Goal: Ask a question

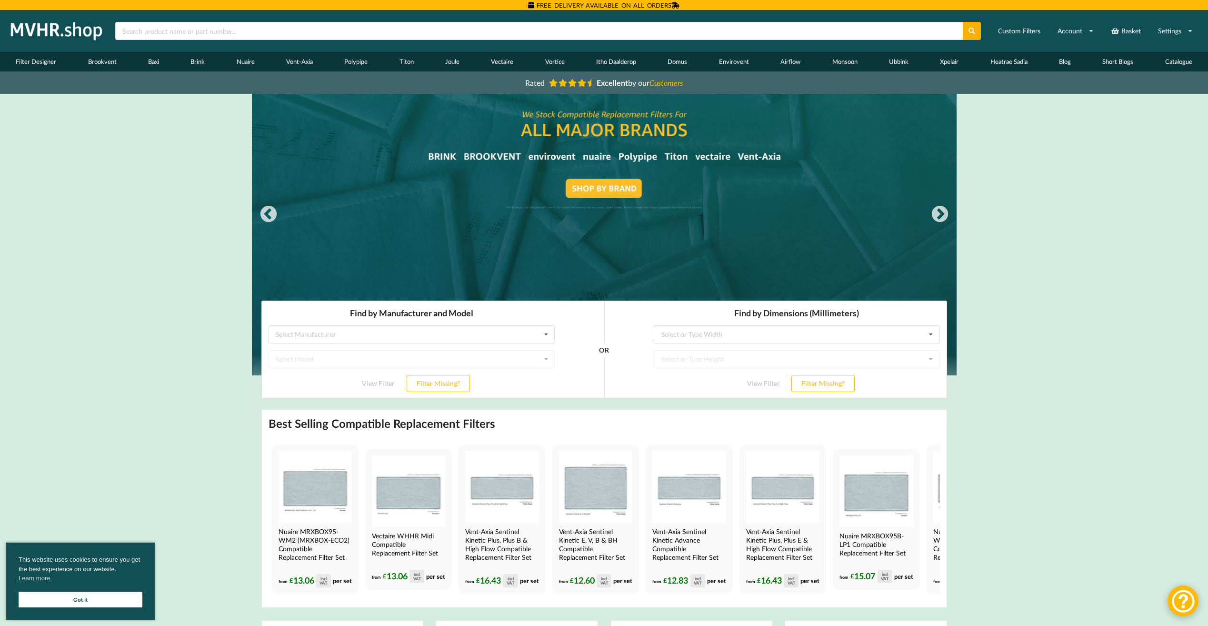
click at [609, 184] on div at bounding box center [604, 257] width 705 height 326
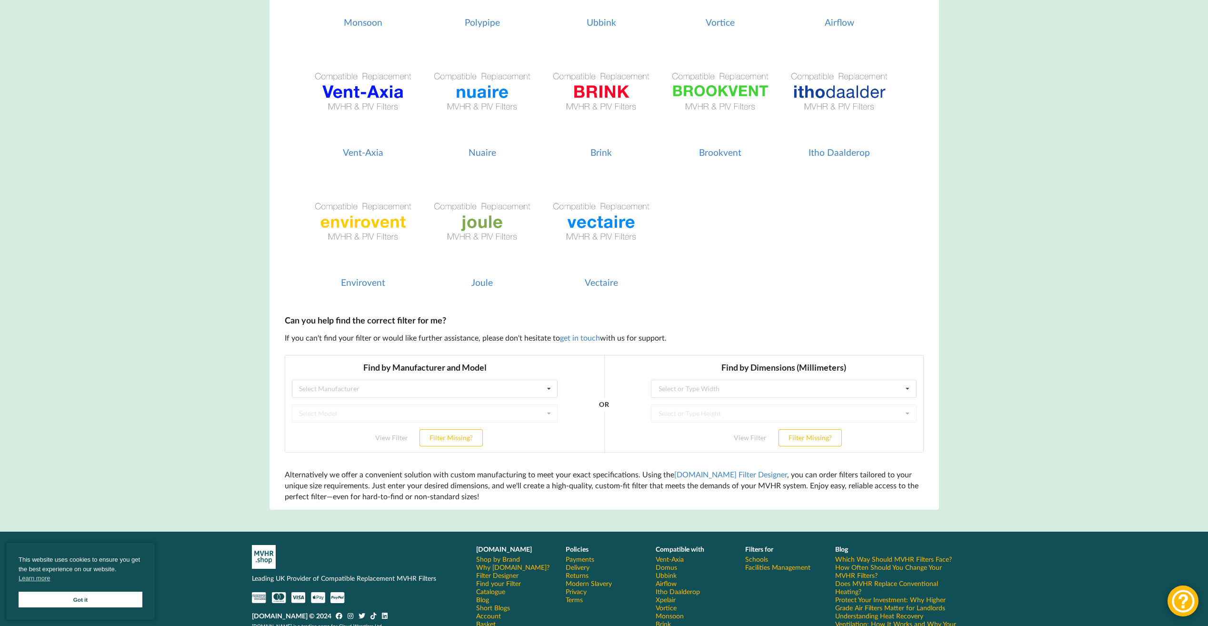
scroll to position [429, 0]
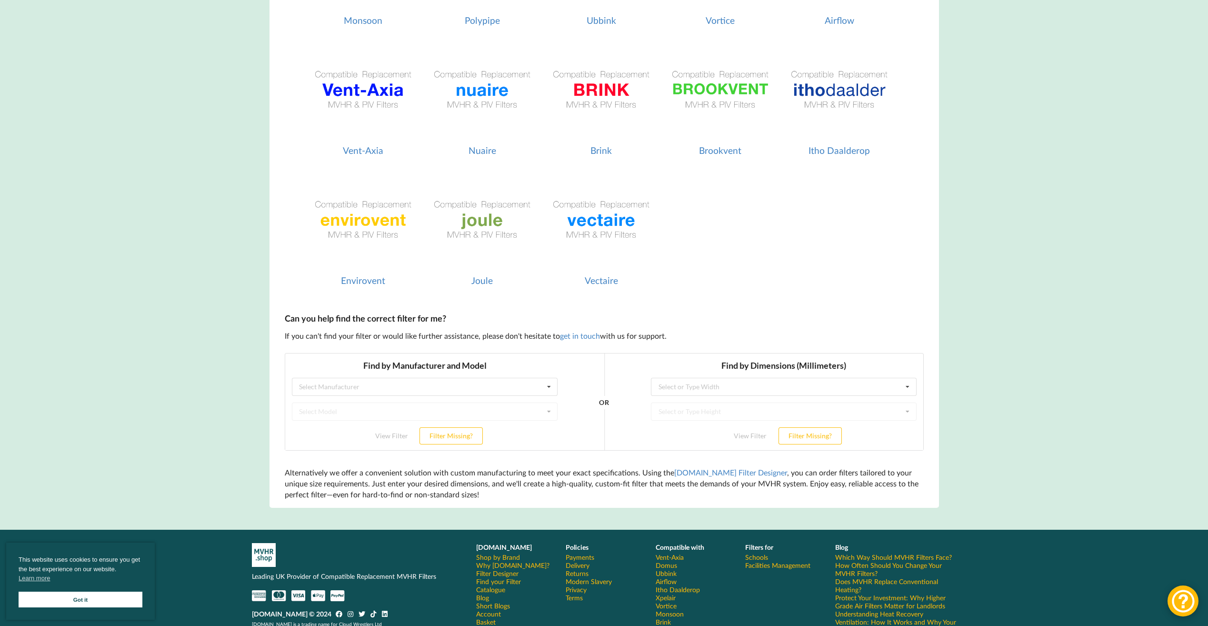
drag, startPoint x: 561, startPoint y: 373, endPoint x: 519, endPoint y: 384, distance: 42.9
click at [559, 373] on div "Find by Manufacturer and Model Select Manufacturer Airflow Brink Brookvent Domu…" at bounding box center [424, 402] width 279 height 98
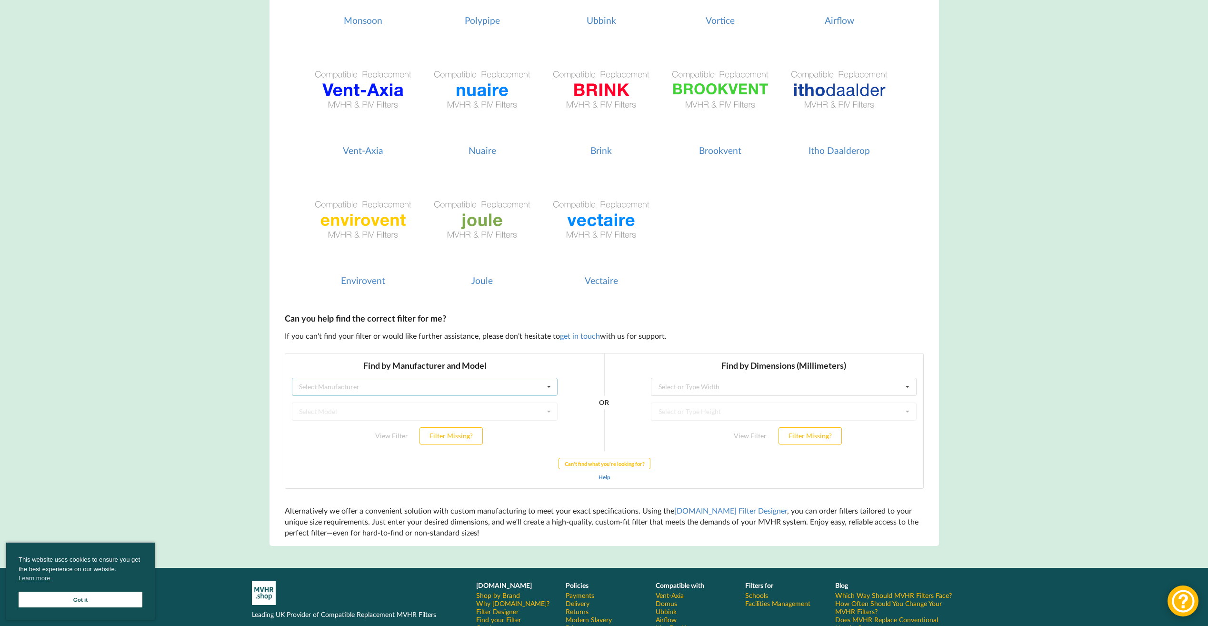
click at [519, 384] on div "Select Manufacturer Airflow Brink Brookvent Domus Envirovent Flakt Heatrae Sadi…" at bounding box center [424, 387] width 266 height 18
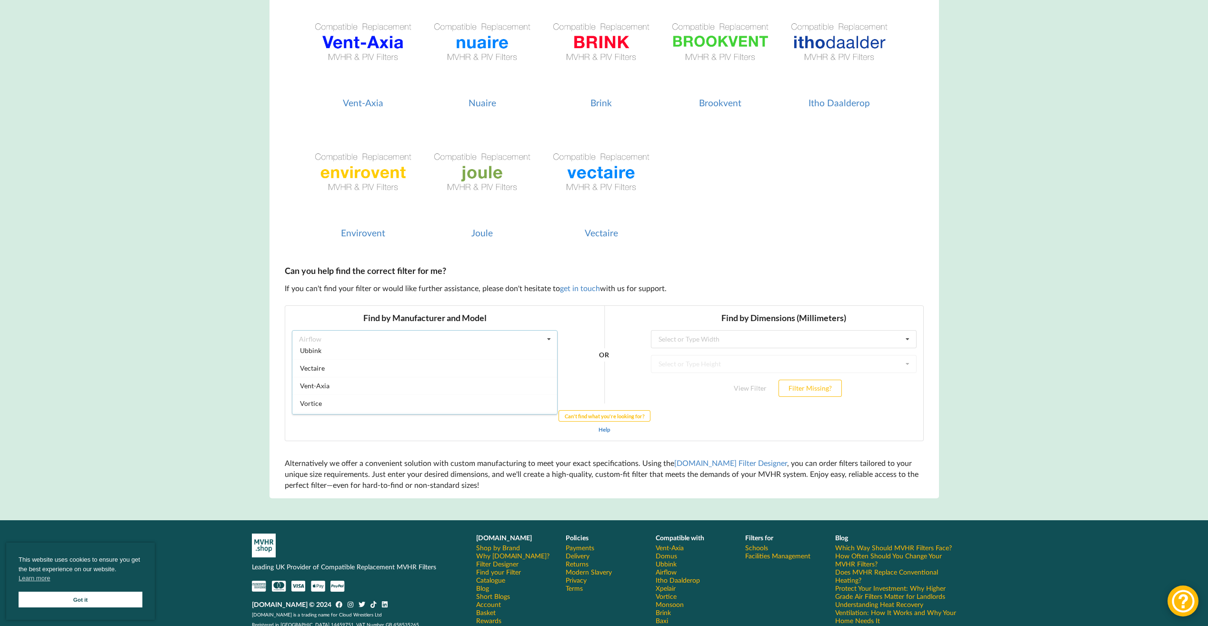
scroll to position [251, 0]
click at [752, 346] on input "text" at bounding box center [784, 339] width 265 height 17
click at [679, 355] on div "180" at bounding box center [783, 353] width 265 height 18
click at [689, 358] on input "text" at bounding box center [784, 363] width 265 height 17
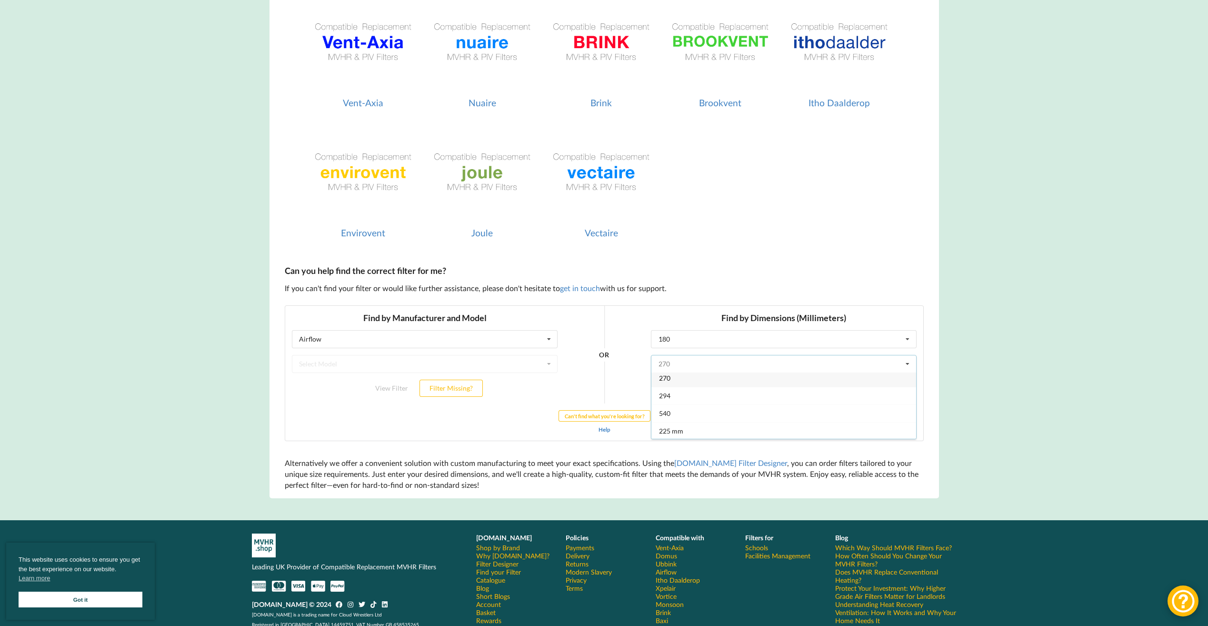
scroll to position [4, 0]
click at [686, 411] on div "540" at bounding box center [783, 412] width 265 height 18
click at [684, 385] on div "Select Model" at bounding box center [677, 388] width 38 height 7
click at [671, 338] on input "text" at bounding box center [784, 339] width 265 height 17
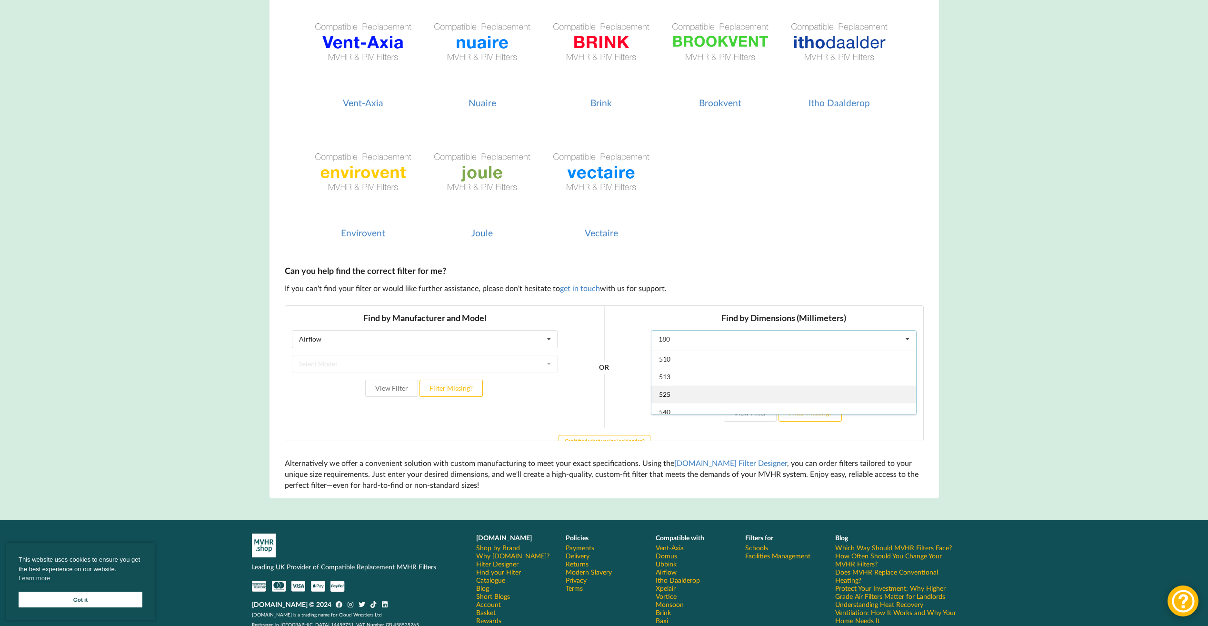
click at [690, 387] on div "525" at bounding box center [783, 394] width 265 height 18
click at [690, 366] on div "Select or Type Height" at bounding box center [689, 364] width 62 height 7
click at [685, 381] on div "185" at bounding box center [783, 381] width 265 height 18
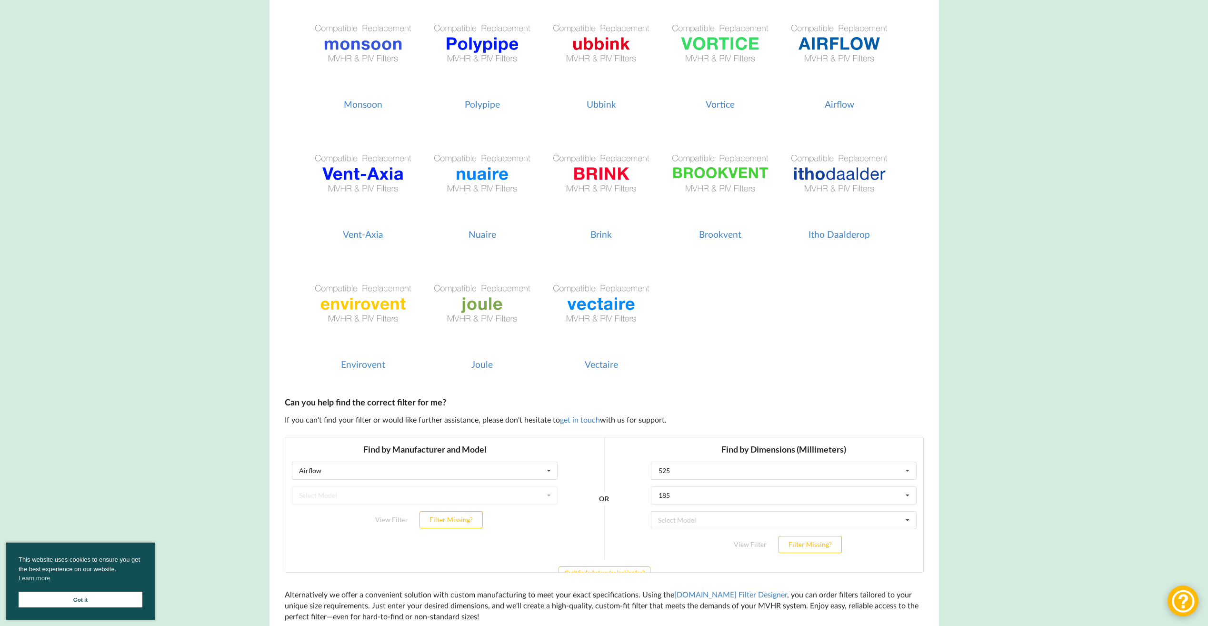
scroll to position [333, 0]
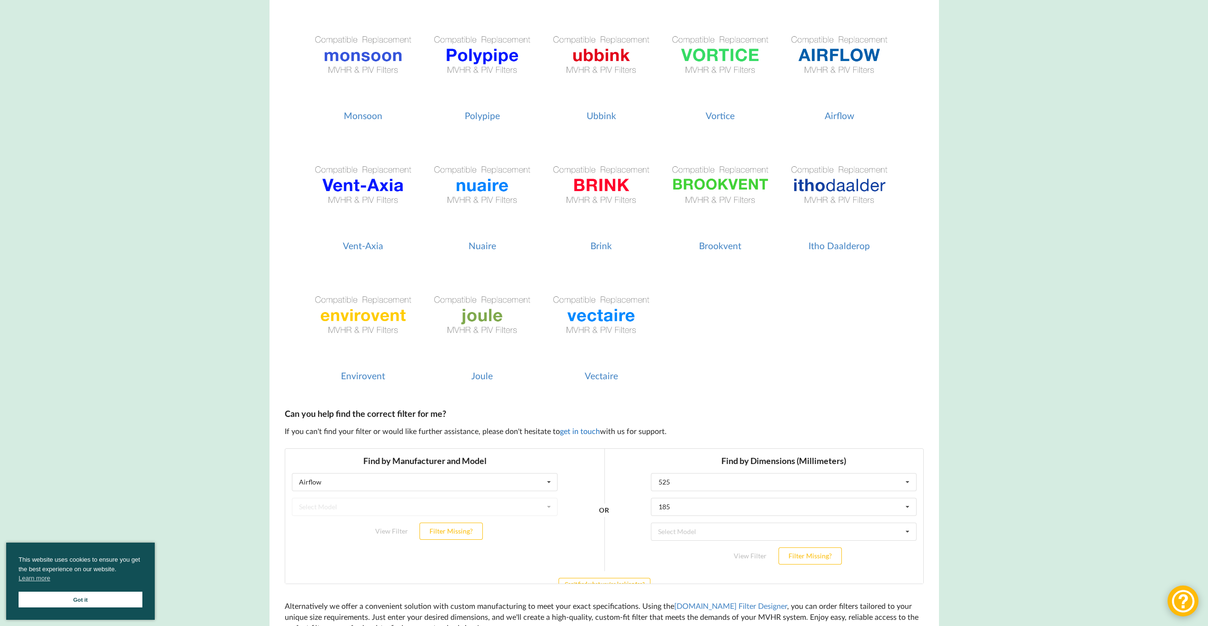
click at [571, 429] on link "get in touch" at bounding box center [580, 430] width 40 height 9
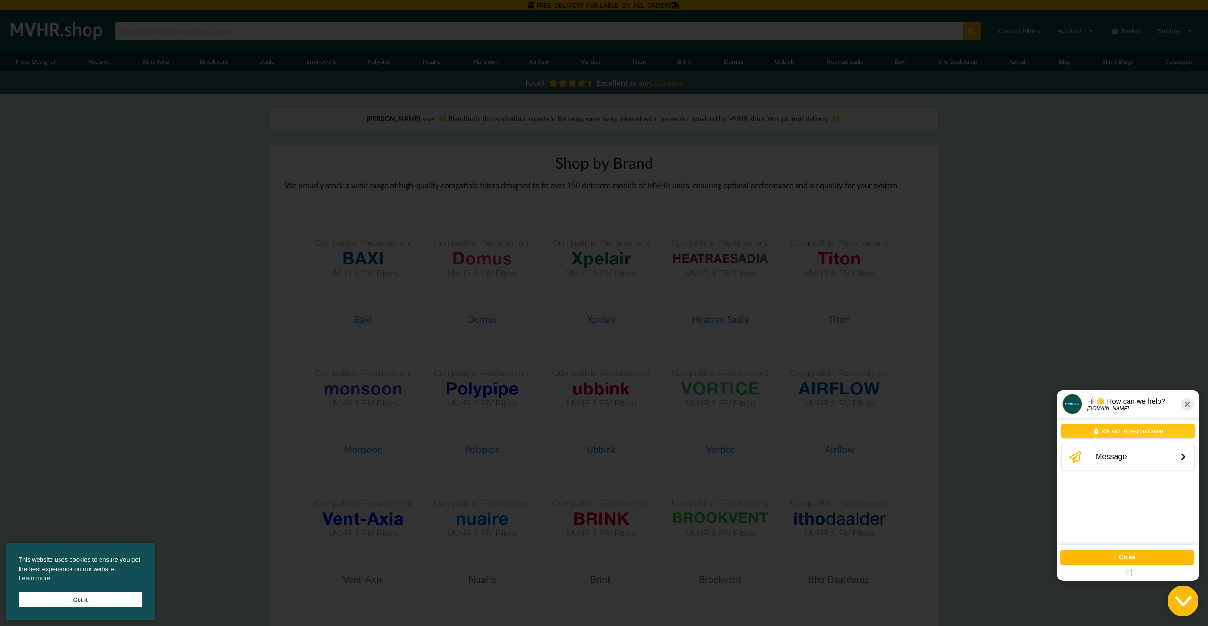
click at [1115, 453] on div "Message" at bounding box center [1132, 457] width 83 height 18
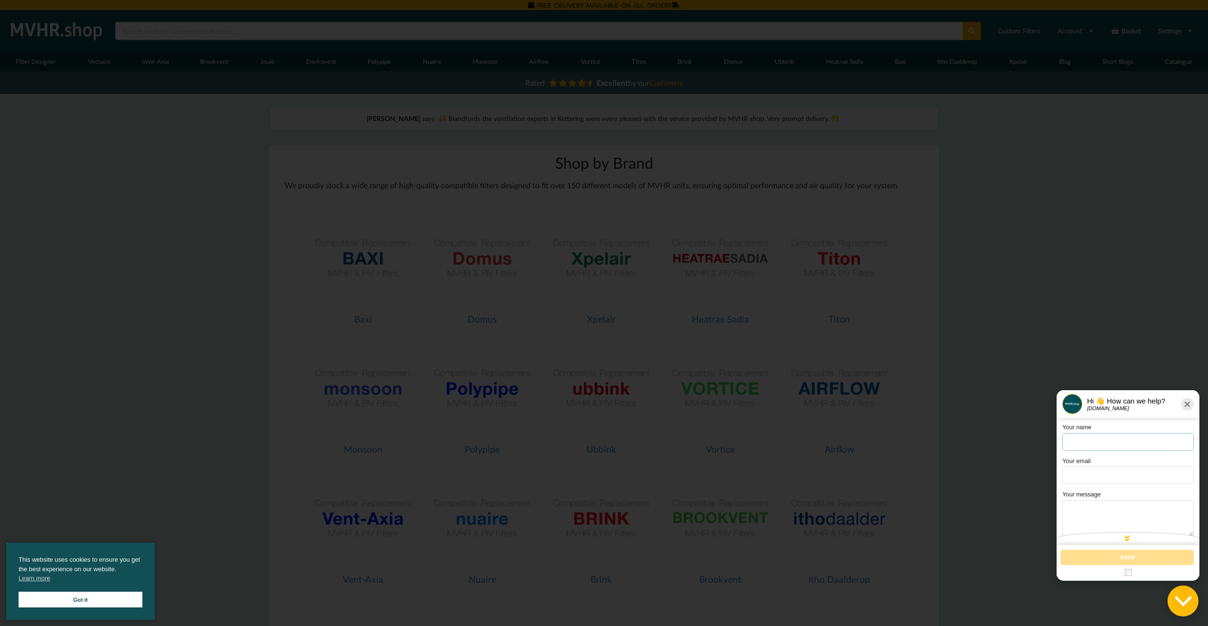
click at [1095, 442] on input "text" at bounding box center [1128, 442] width 131 height 18
type input "**********"
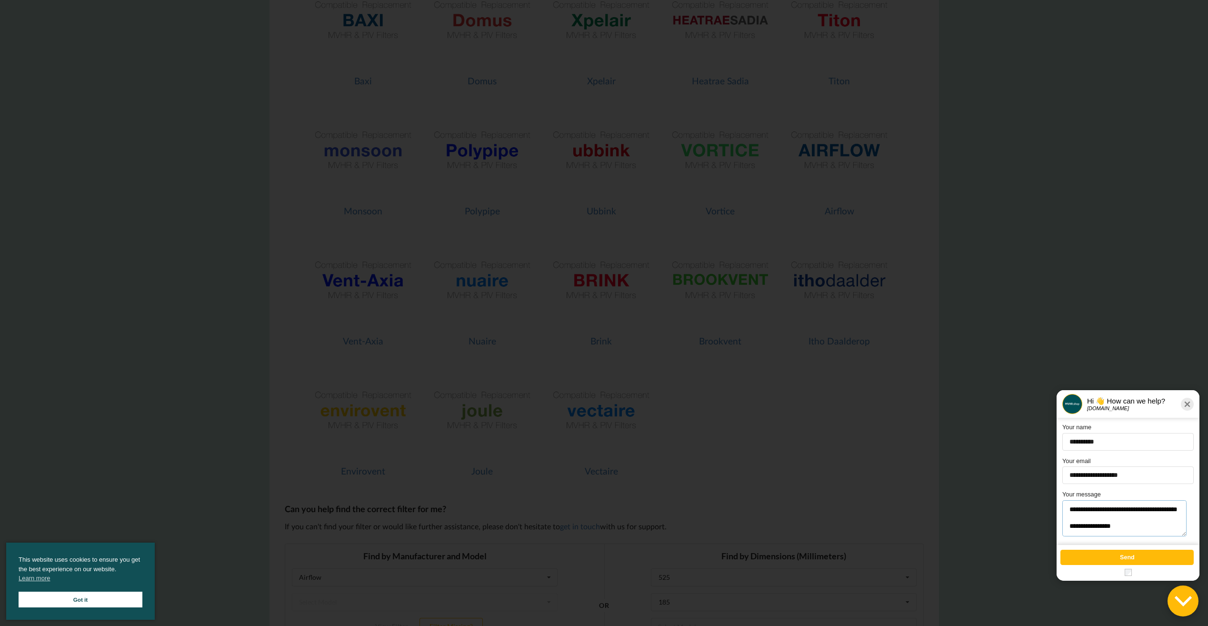
scroll to position [53, 0]
type textarea "**********"
click at [1081, 560] on button "Send" at bounding box center [1127, 557] width 133 height 15
click at [1122, 555] on button "Close" at bounding box center [1127, 557] width 133 height 15
